Goal: Find specific page/section: Find specific page/section

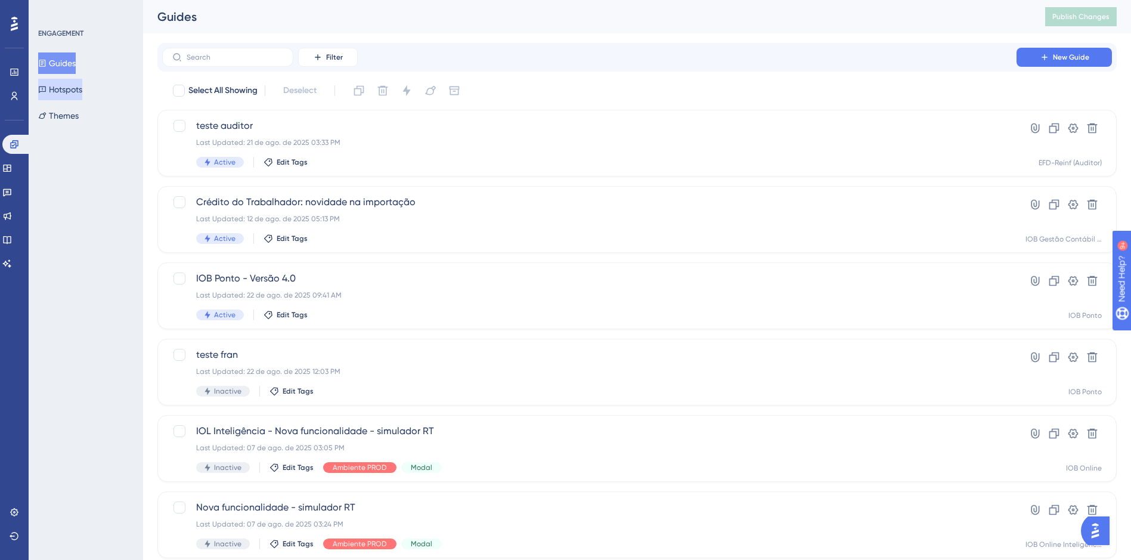
click at [72, 89] on button "Hotspots" at bounding box center [60, 89] width 44 height 21
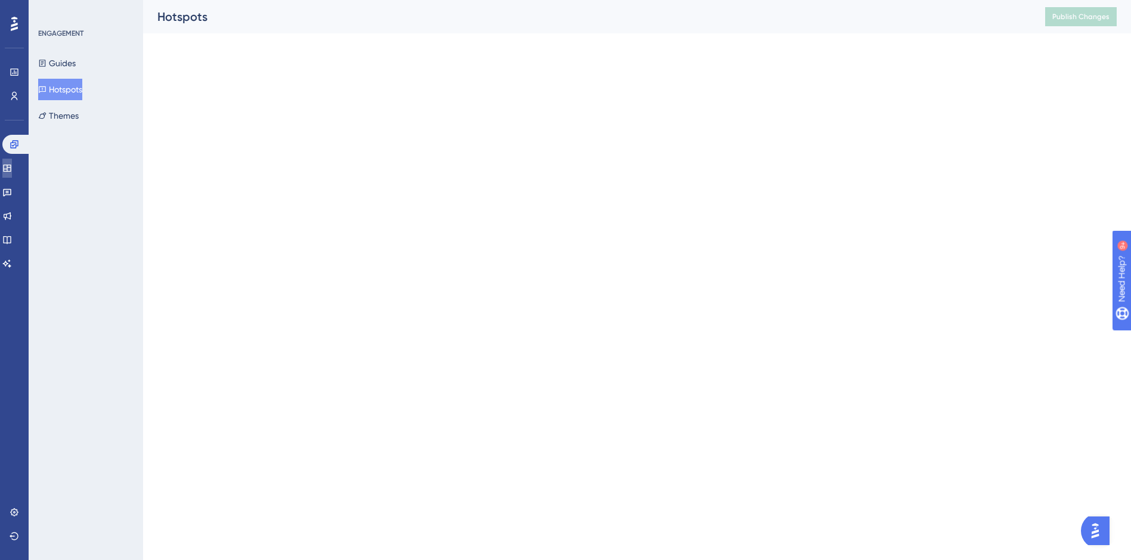
click at [12, 167] on icon at bounding box center [7, 168] width 10 height 10
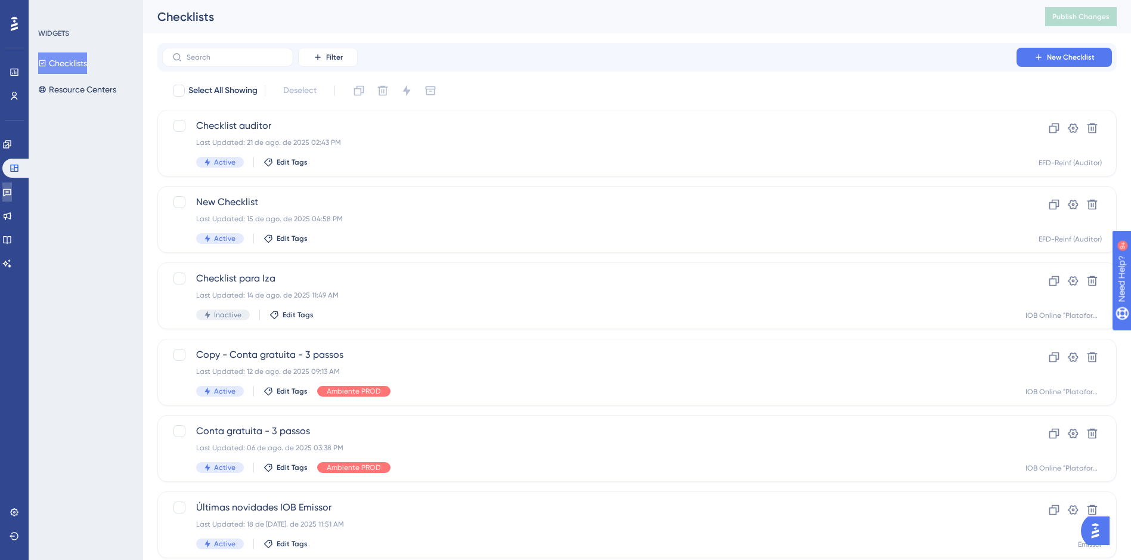
click at [12, 191] on icon at bounding box center [7, 192] width 10 height 10
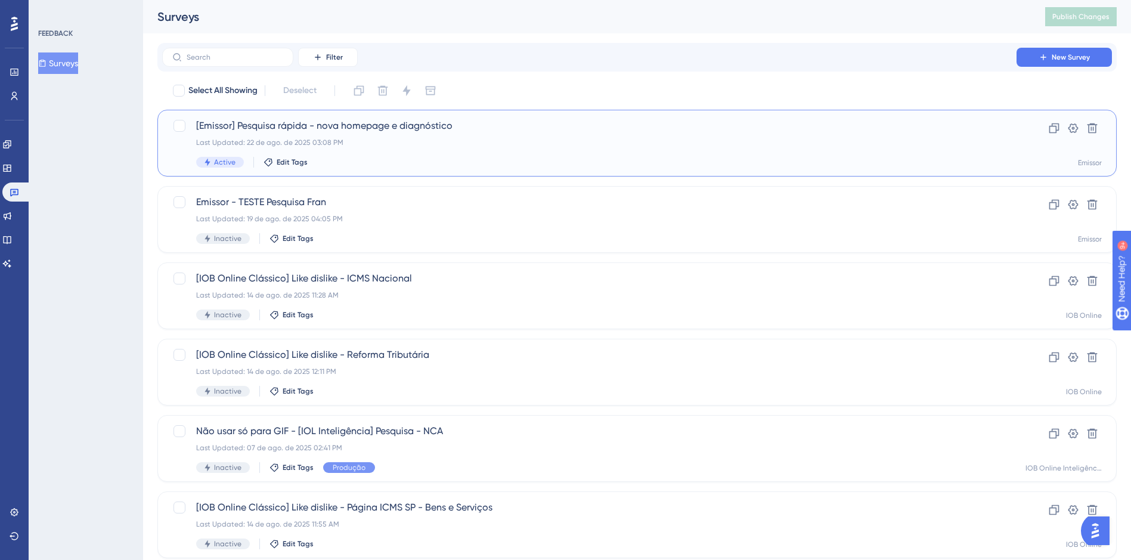
click at [395, 122] on span "[Emissor] Pesquisa rápida - nova homepage e diagnóstico" at bounding box center [589, 126] width 786 height 14
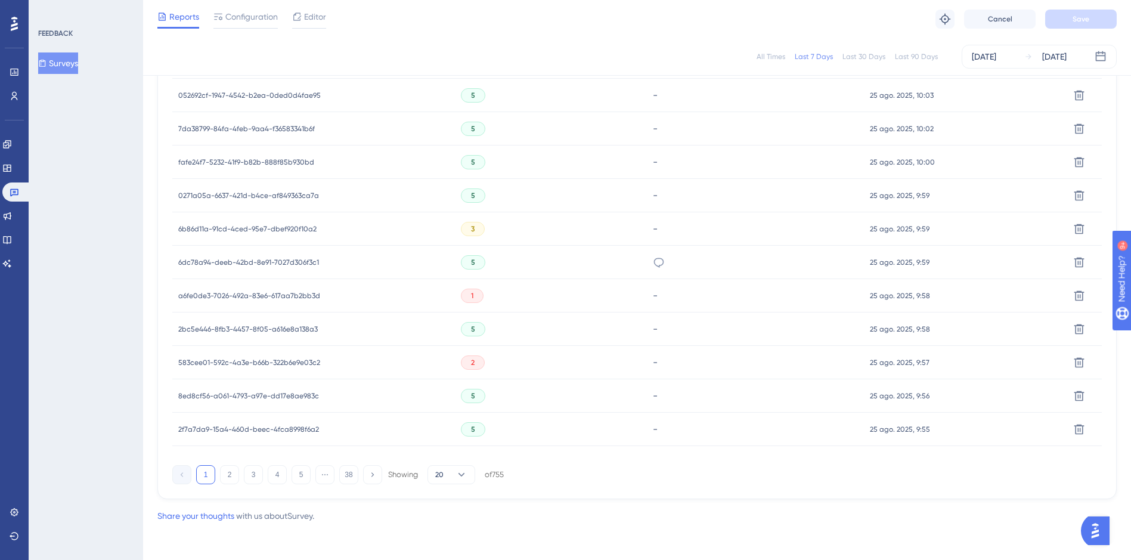
scroll to position [705, 0]
click at [455, 479] on icon at bounding box center [461, 473] width 12 height 12
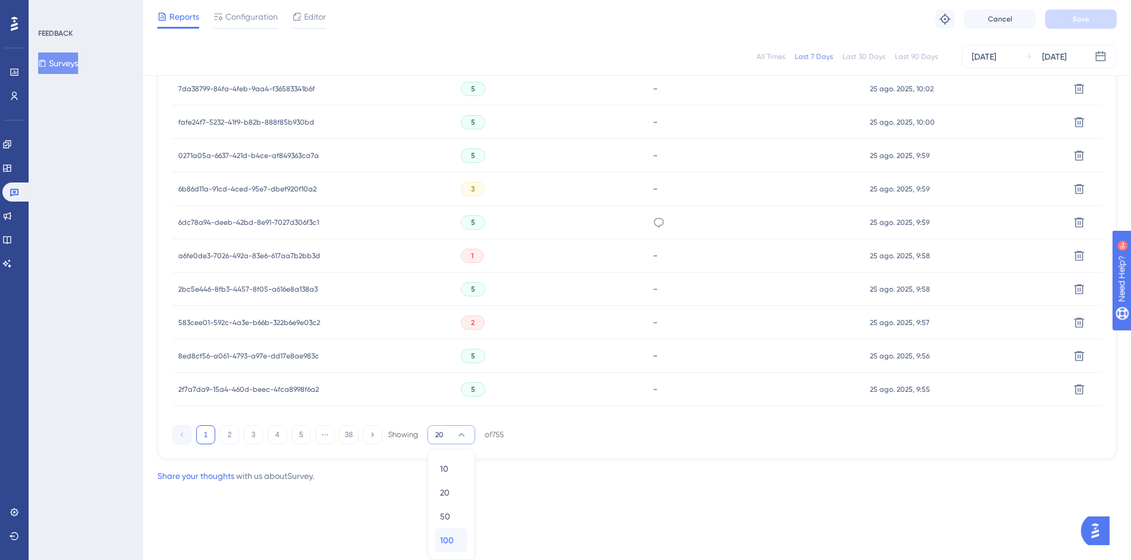
click at [455, 538] on div "100 100" at bounding box center [451, 540] width 23 height 24
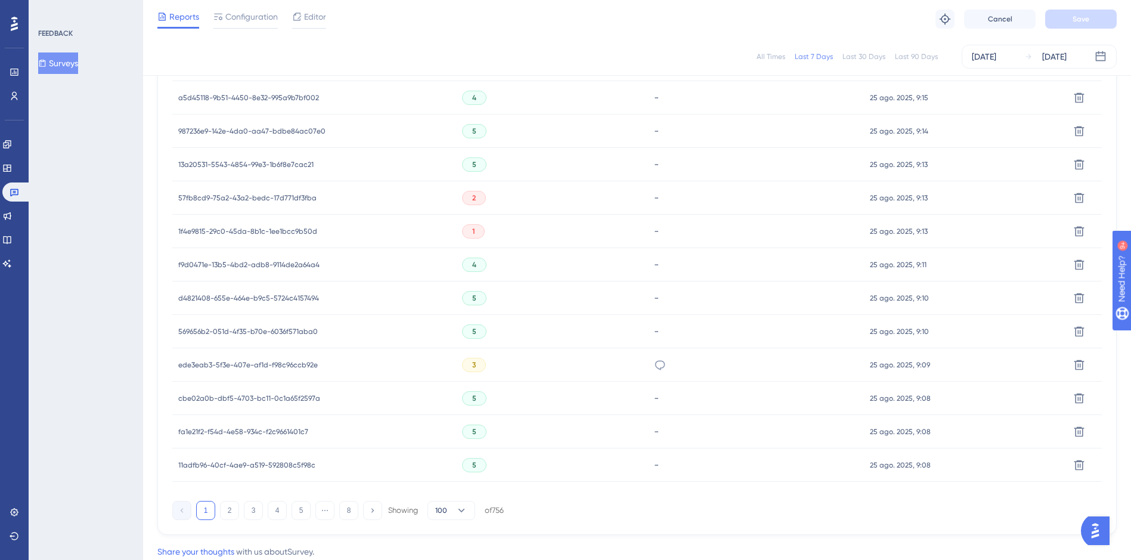
scroll to position [3376, 0]
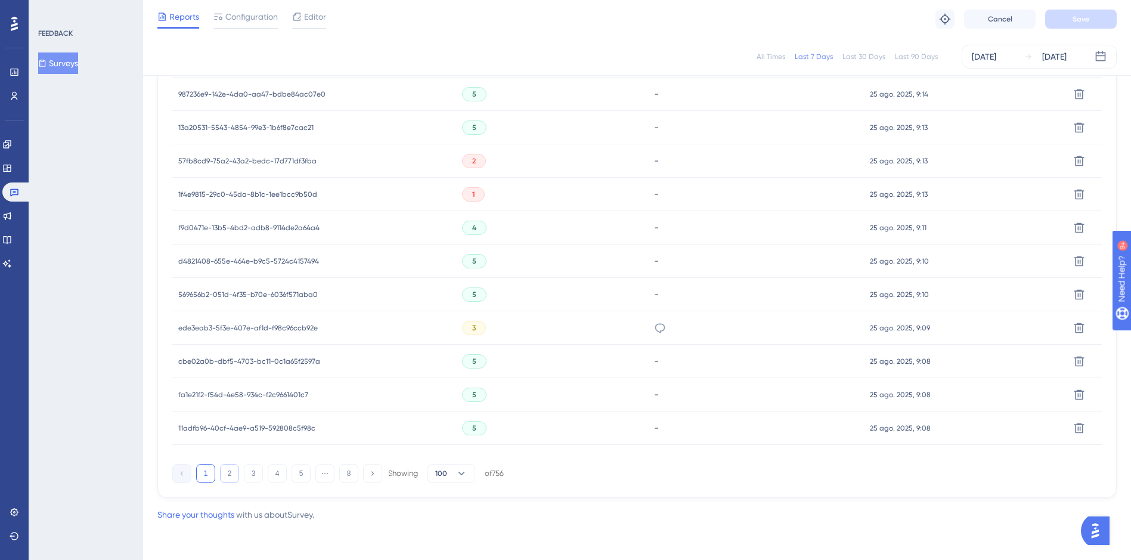
click at [230, 473] on button "2" at bounding box center [229, 473] width 19 height 19
